Goal: Find specific page/section: Find specific page/section

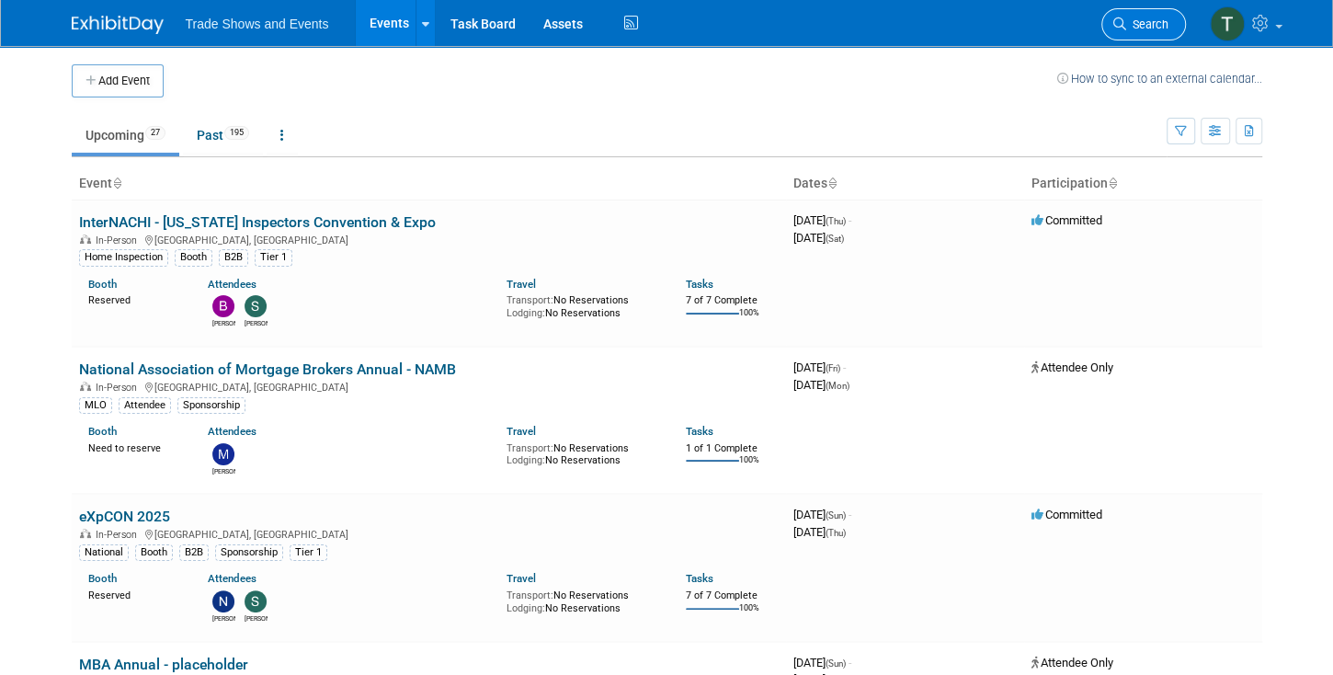
click at [1132, 26] on span "Search" at bounding box center [1148, 24] width 42 height 14
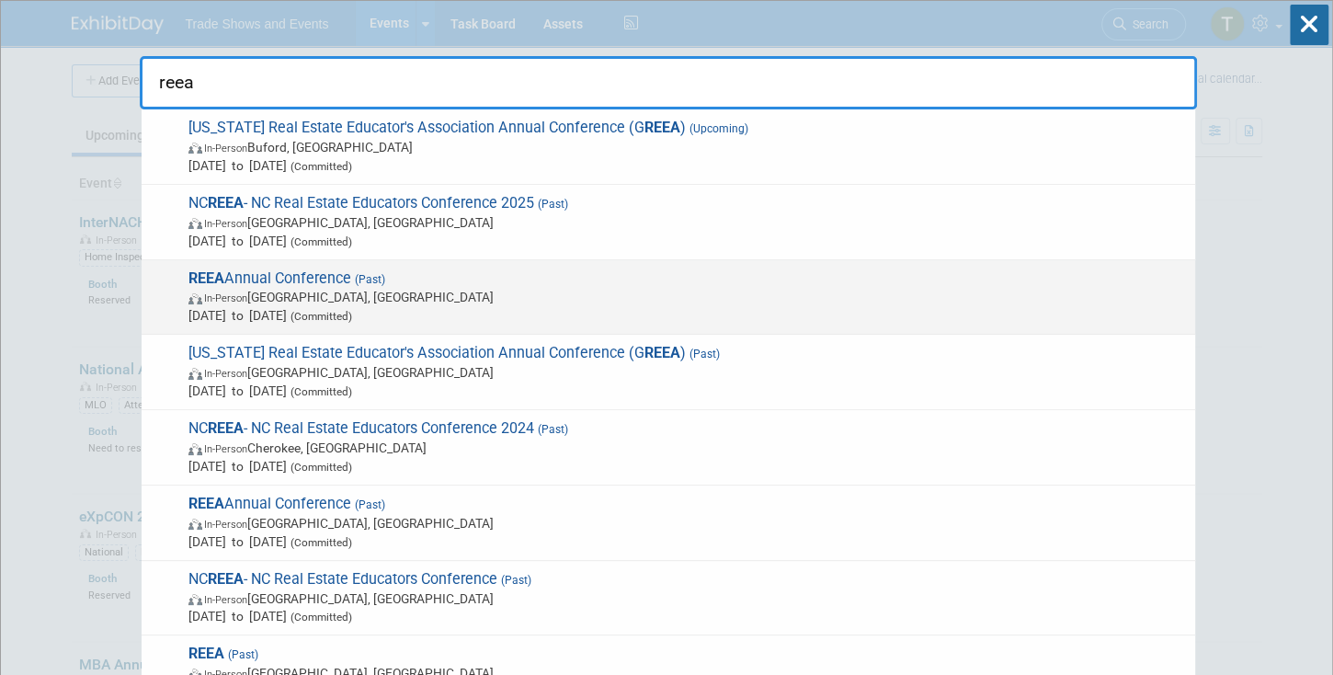
type input "reea"
click at [256, 276] on span "REEA Annual Conference (Past) In-Person Myrtle Beach, SC Jul 30, 2025 to Aug 1,…" at bounding box center [684, 297] width 1003 height 56
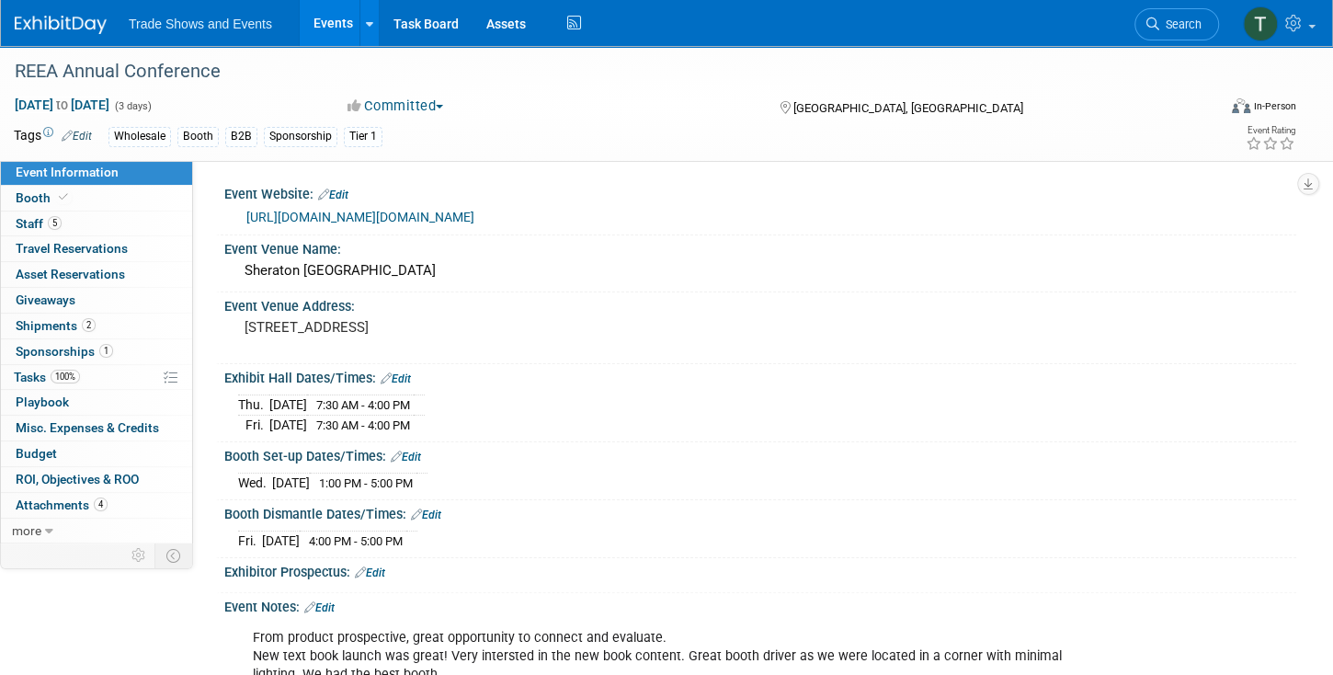
click at [346, 218] on link "https://www.reea.org/index.cfm/events/" at bounding box center [360, 217] width 228 height 15
click at [1183, 27] on span "Search" at bounding box center [1181, 24] width 42 height 14
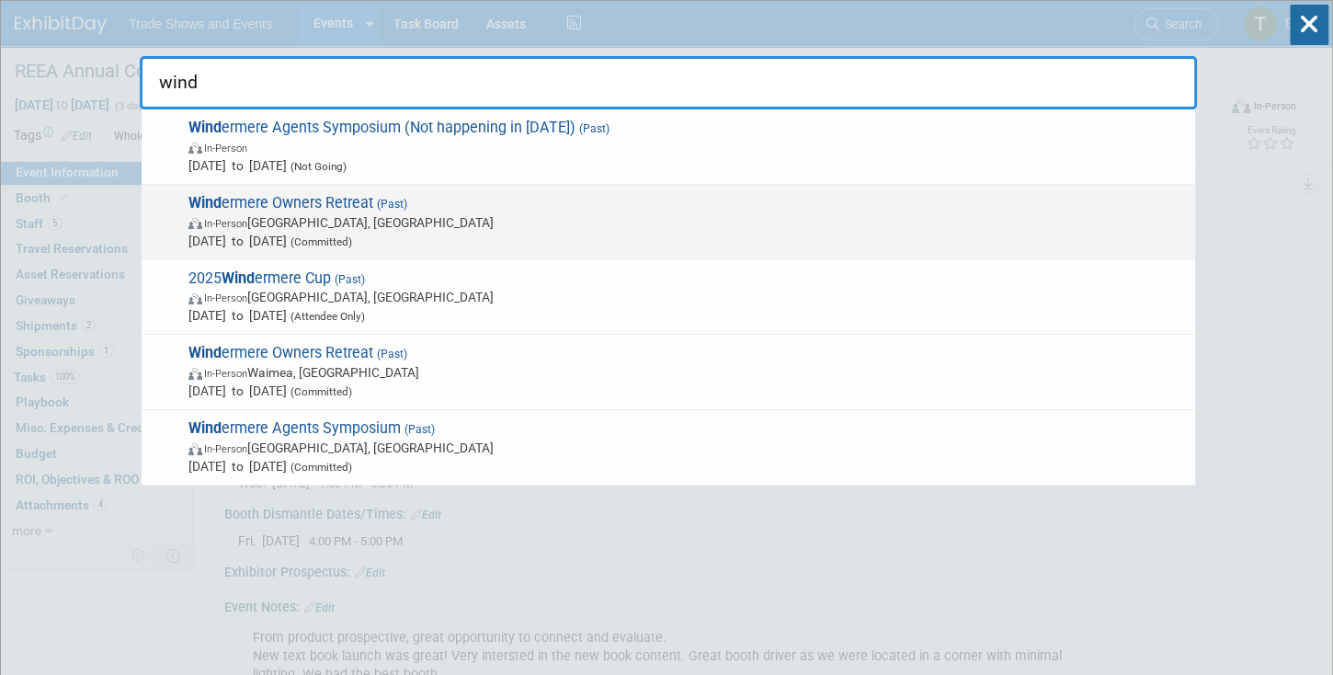
type input "wind"
click at [336, 199] on span "Wind ermere Owners Retreat (Past) In-Person Park City, UT Sep 29, 2025 to Oct 1…" at bounding box center [684, 222] width 1003 height 56
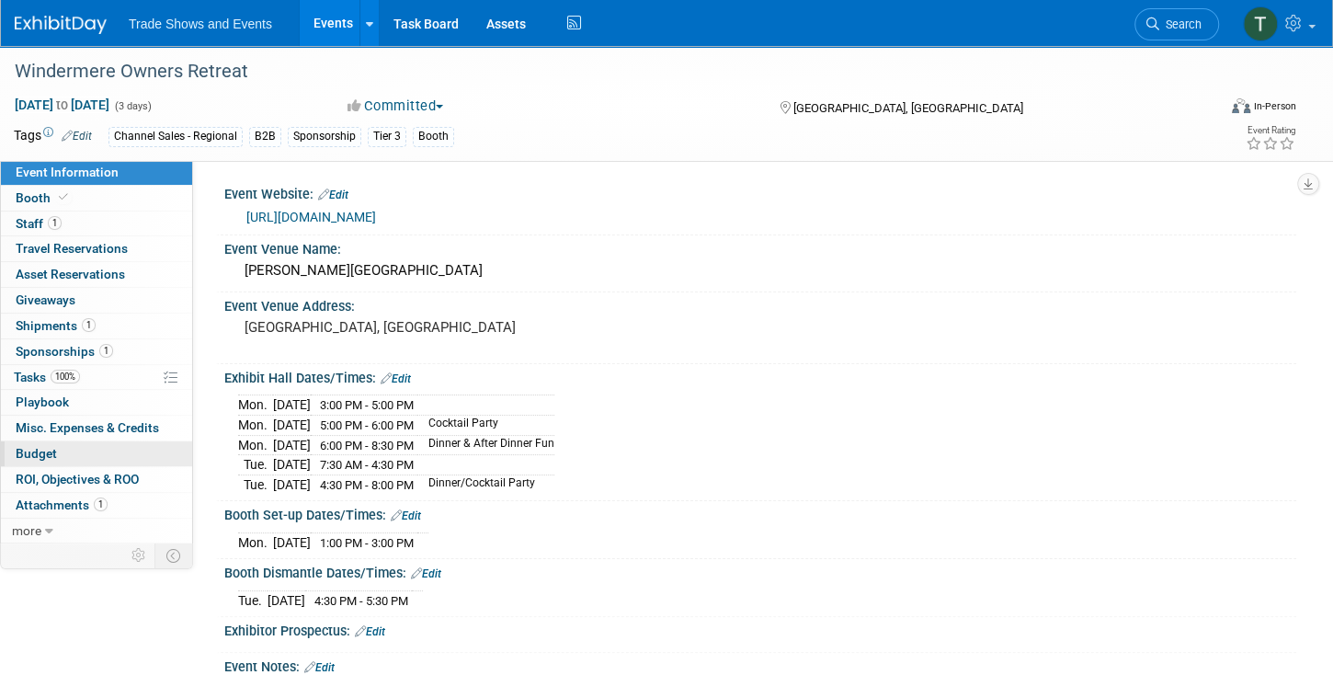
click at [45, 452] on span "Budget" at bounding box center [36, 453] width 41 height 15
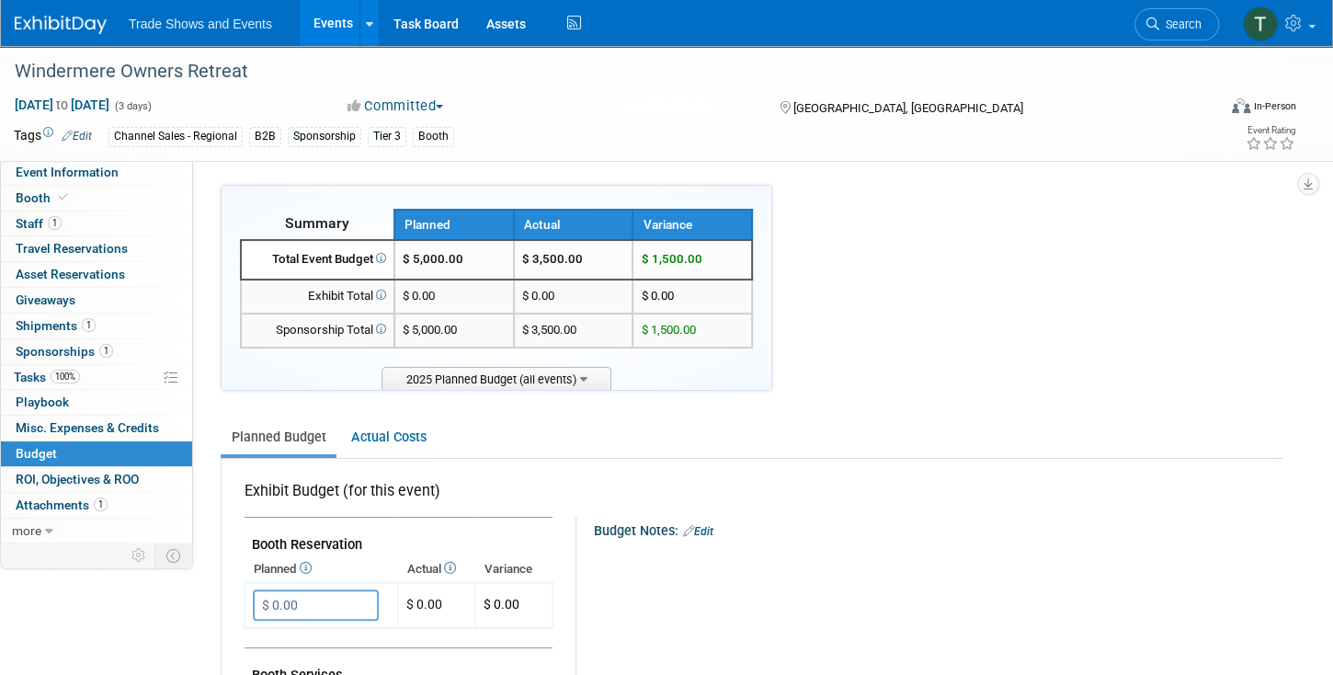
click at [326, 31] on link "Events" at bounding box center [333, 23] width 67 height 46
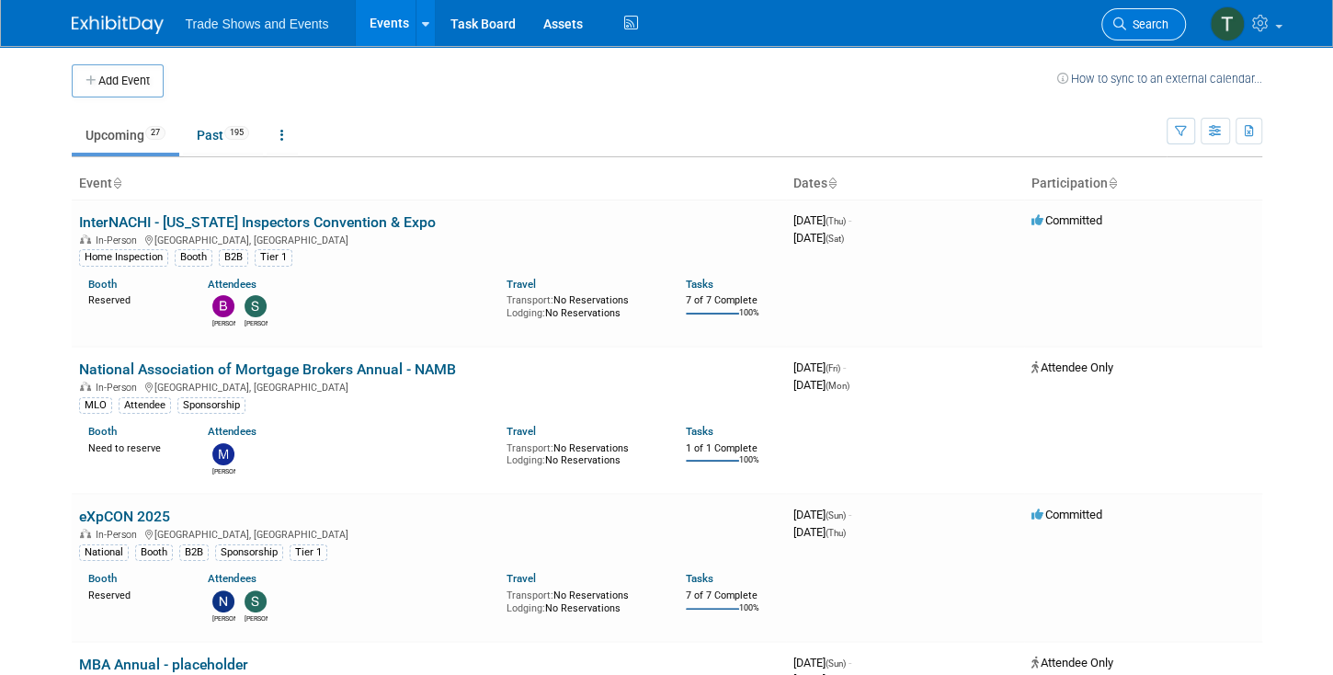
click at [1148, 26] on span "Search" at bounding box center [1148, 24] width 42 height 14
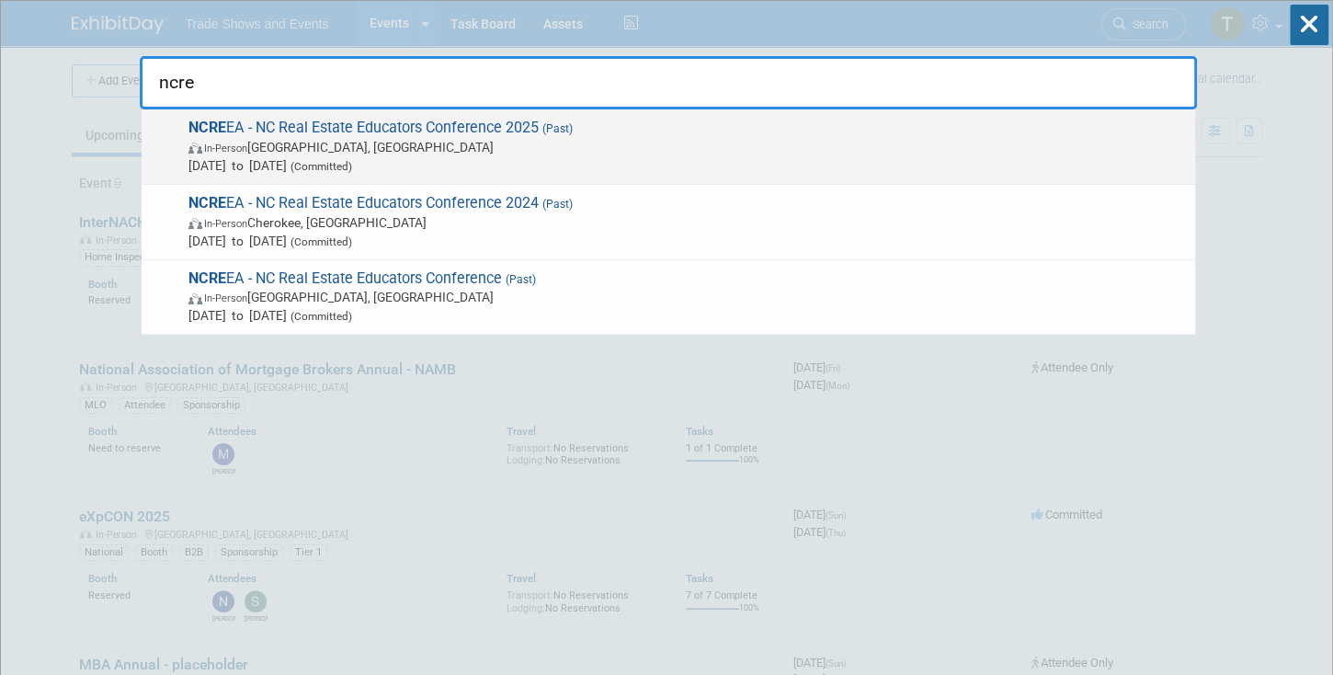
type input "ncre"
click at [260, 126] on span "NCRE EA - NC Real Estate Educators Conference 2025 (Past) In-Person South Bosto…" at bounding box center [684, 147] width 1003 height 56
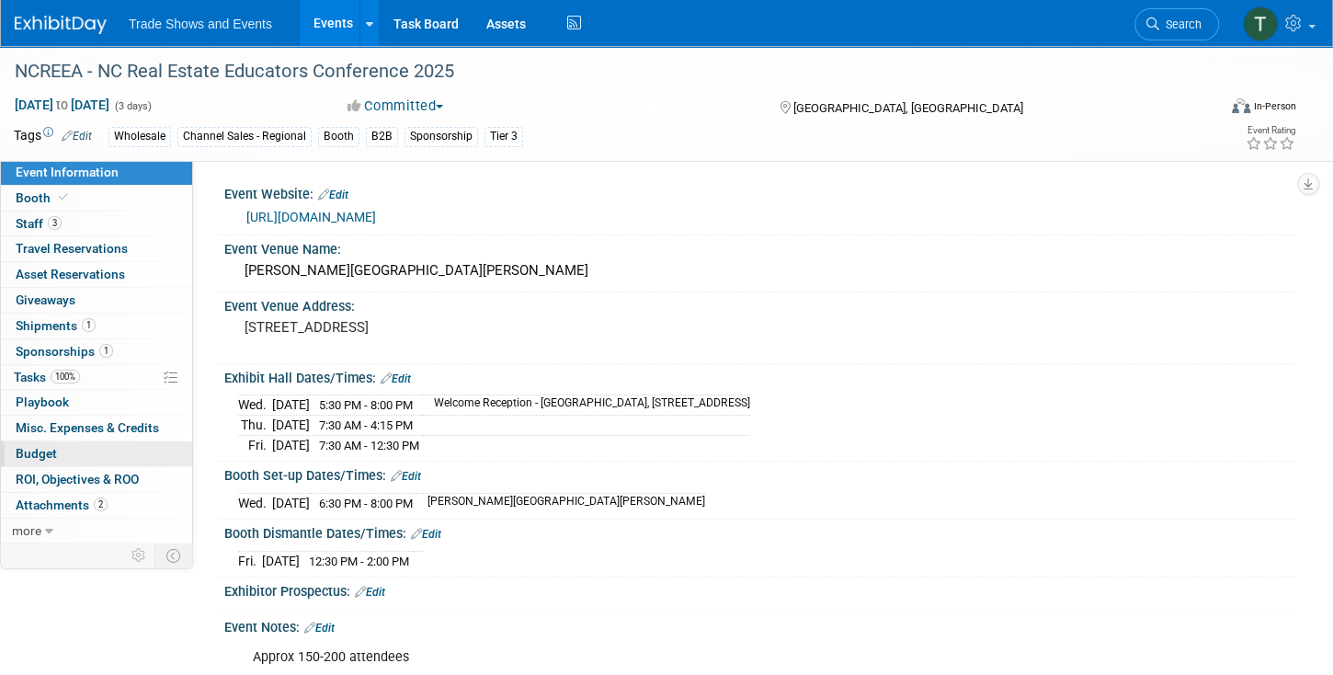
click at [28, 448] on span "Budget" at bounding box center [36, 453] width 41 height 15
